Goal: Entertainment & Leisure: Browse casually

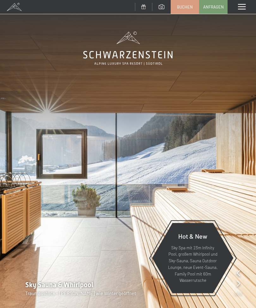
click at [235, 7] on div "Menü" at bounding box center [241, 7] width 28 height 14
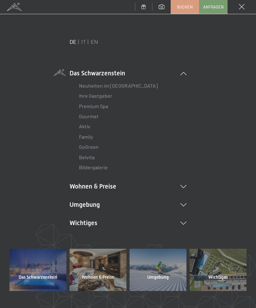
click at [97, 41] on link "EN" at bounding box center [94, 41] width 7 height 7
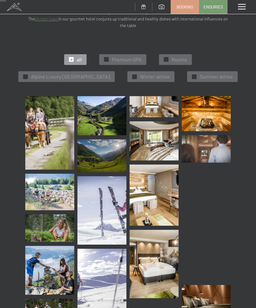
scroll to position [120, 0]
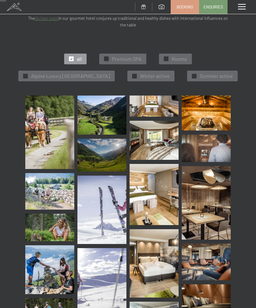
click at [96, 116] on img at bounding box center [101, 115] width 49 height 39
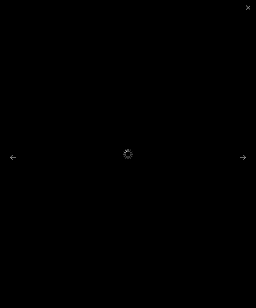
scroll to position [140, 0]
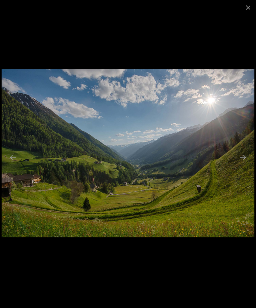
click at [248, 6] on button "Close gallery" at bounding box center [248, 7] width 16 height 15
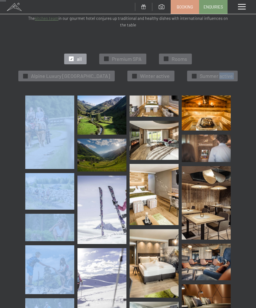
click at [10, 59] on div "✓ all ✓ Premium SPA ✓ Rooms ✓ Alpine Luxury SPA Resort Schwarzenstein ✓ Winter …" at bounding box center [127, 67] width 237 height 56
click at [22, 69] on div "✓ all ✓ Premium SPA ✓ Rooms ✓ Alpine Luxury SPA Resort Schwarzenstein ✓ Winter …" at bounding box center [127, 67] width 237 height 56
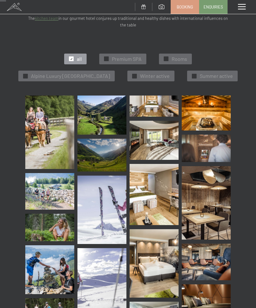
click at [246, 77] on div "✓ all ✓ Premium SPA ✓ Rooms ✓ Alpine Luxury SPA Resort Schwarzenstein ✓ Winter …" at bounding box center [127, 67] width 237 height 56
click at [242, 79] on div "✓ all ✓ Premium SPA ✓ Rooms ✓ Alpine Luxury SPA Resort Schwarzenstein ✓ Winter …" at bounding box center [127, 67] width 237 height 56
click at [241, 80] on div "✓ all ✓ Premium SPA ✓ Rooms ✓ Alpine Luxury SPA Resort Schwarzenstein ✓ Winter …" at bounding box center [127, 67] width 237 height 56
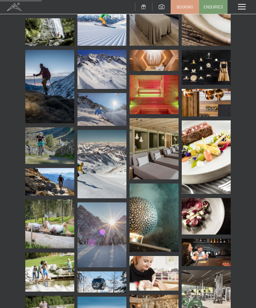
scroll to position [877, 0]
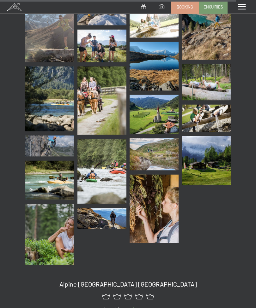
click at [214, 164] on img at bounding box center [205, 160] width 49 height 49
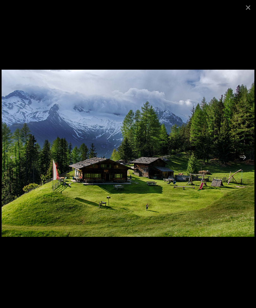
click at [252, 3] on button "Close gallery" at bounding box center [248, 7] width 16 height 15
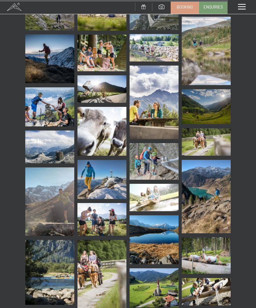
scroll to position [4504, 0]
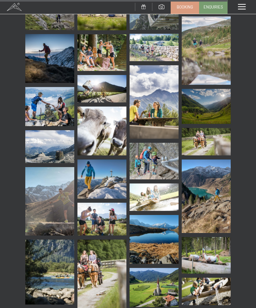
click at [162, 231] on img at bounding box center [153, 239] width 49 height 49
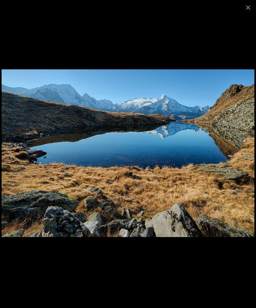
click at [246, 5] on button "Close gallery" at bounding box center [248, 7] width 16 height 15
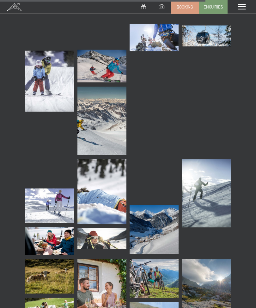
scroll to position [4059, 0]
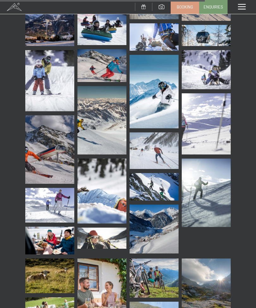
click at [152, 233] on img at bounding box center [153, 229] width 49 height 49
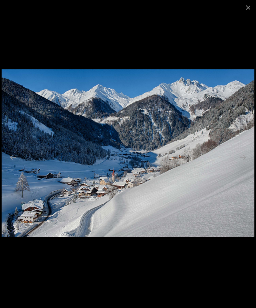
click at [251, 7] on button "Close gallery" at bounding box center [248, 7] width 16 height 15
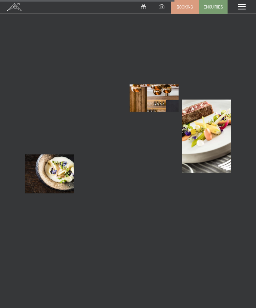
scroll to position [3453, 0]
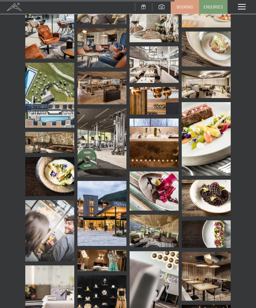
click at [148, 231] on img at bounding box center [153, 231] width 49 height 33
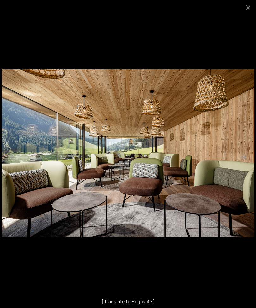
click at [246, 9] on button "Close gallery" at bounding box center [248, 7] width 16 height 15
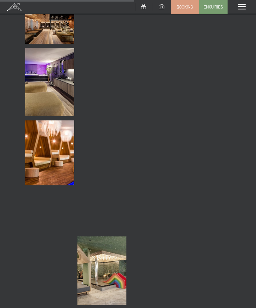
scroll to position [2658, 0]
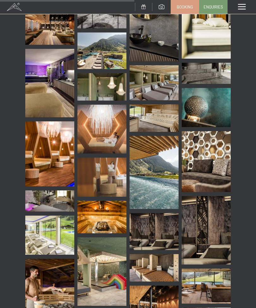
click at [151, 192] on img at bounding box center [153, 173] width 49 height 74
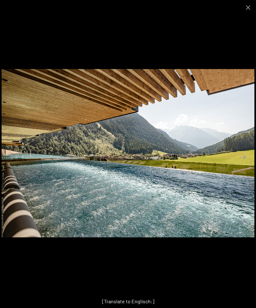
click at [249, 8] on button "Close gallery" at bounding box center [248, 7] width 16 height 15
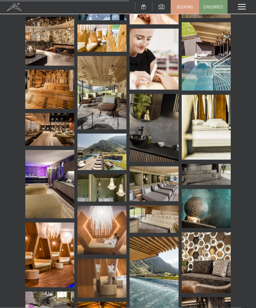
scroll to position [2557, 0]
click at [97, 152] on img at bounding box center [101, 152] width 49 height 37
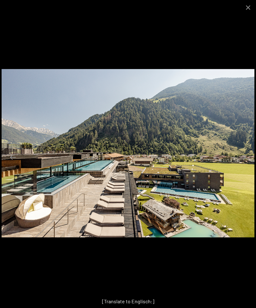
click at [251, 6] on button "Close gallery" at bounding box center [248, 7] width 16 height 15
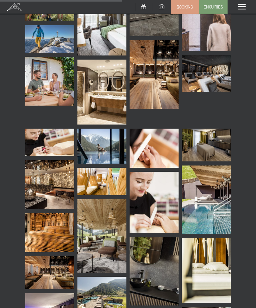
scroll to position [2413, 0]
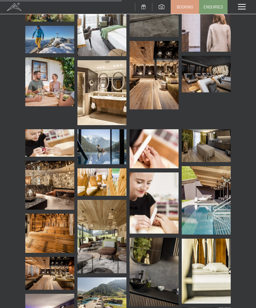
click at [212, 201] on img at bounding box center [205, 200] width 49 height 68
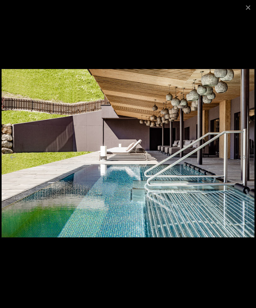
click at [250, 7] on button "Close gallery" at bounding box center [248, 7] width 16 height 15
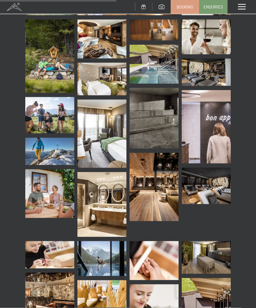
scroll to position [2297, 0]
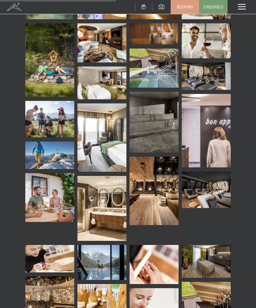
click at [99, 204] on img at bounding box center [101, 208] width 49 height 65
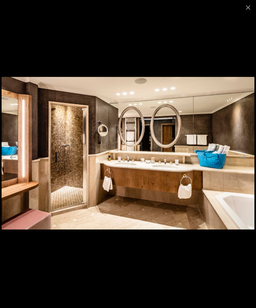
click at [249, 9] on button "Close gallery" at bounding box center [248, 7] width 16 height 15
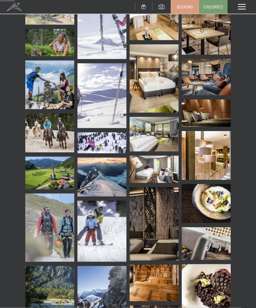
scroll to position [306, 0]
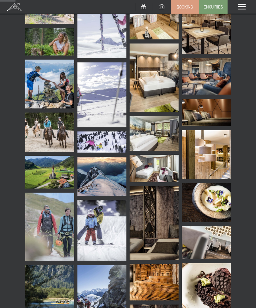
click at [43, 178] on img at bounding box center [49, 172] width 49 height 33
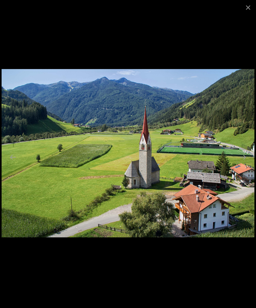
click at [247, 7] on button "Close gallery" at bounding box center [248, 7] width 16 height 15
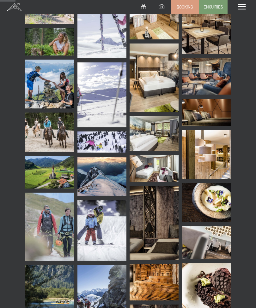
click at [95, 177] on img at bounding box center [101, 176] width 49 height 39
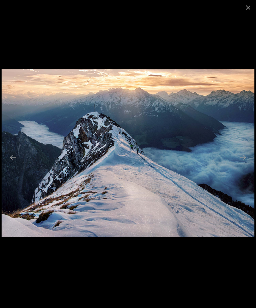
click at [251, 6] on button "Close gallery" at bounding box center [248, 7] width 16 height 15
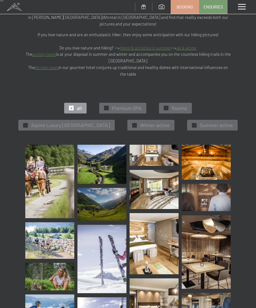
scroll to position [70, 0]
click at [12, 122] on div "✓ all ✓ Premium SPA ✓ Rooms ✓ Alpine Luxury SPA Resort Schwarzenstein ✓ Winter …" at bounding box center [127, 117] width 237 height 56
click at [96, 165] on img at bounding box center [101, 164] width 49 height 39
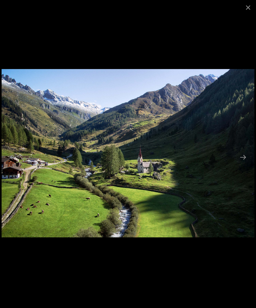
click at [243, 157] on button "Next slide" at bounding box center [242, 157] width 13 height 12
